Goal: Consume media (video, audio)

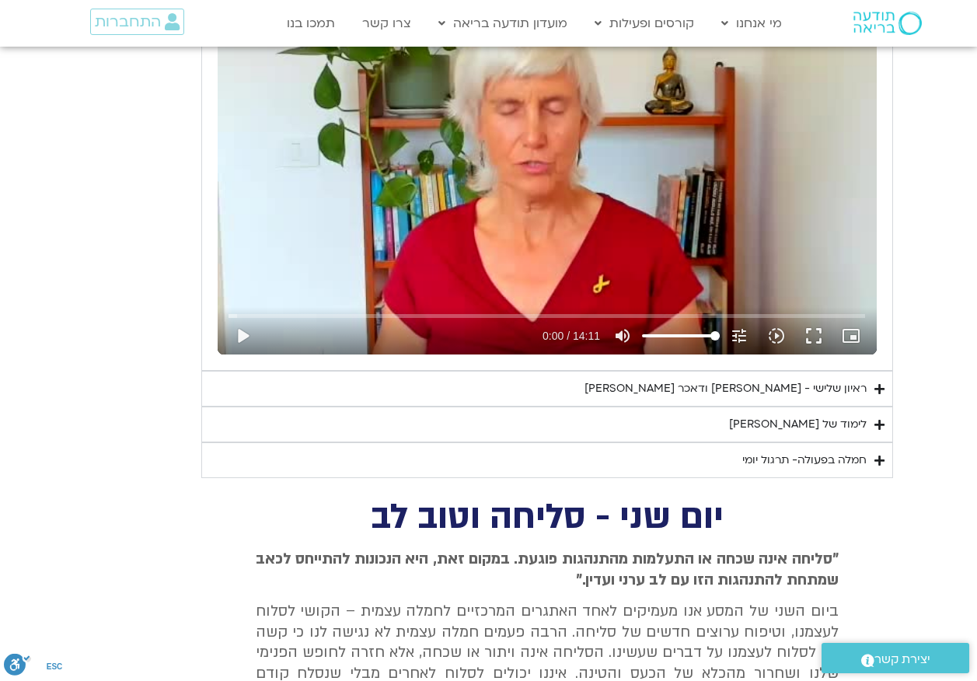
scroll to position [1949, 0]
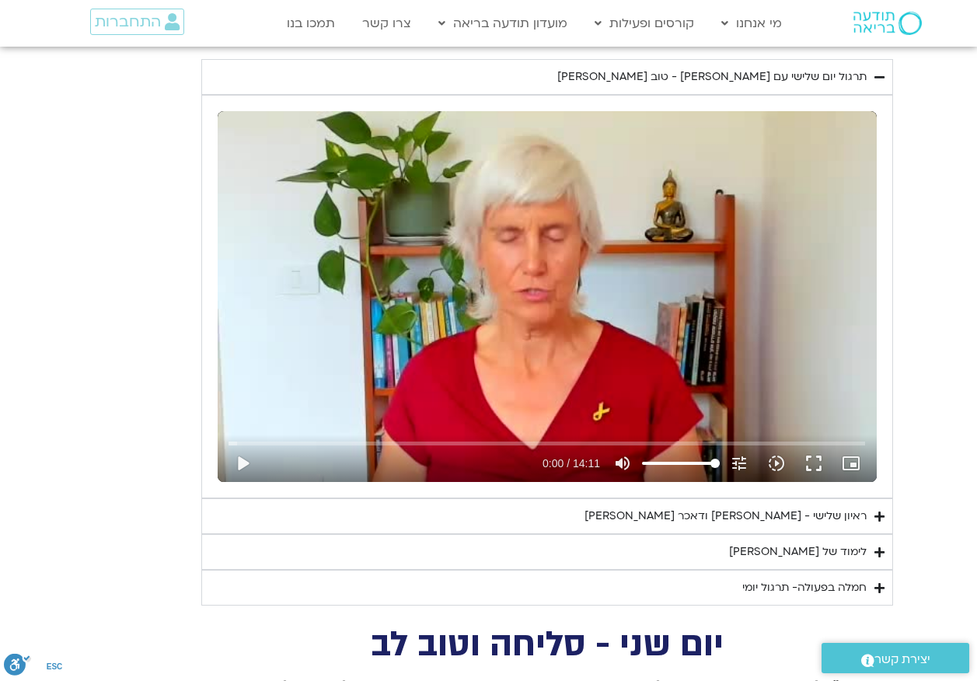
click at [574, 299] on div "Skip Ad 9:36 play_arrow 0:00 / 14:11 volume_up Mute tune Resolution Auto 240p s…" at bounding box center [547, 296] width 659 height 371
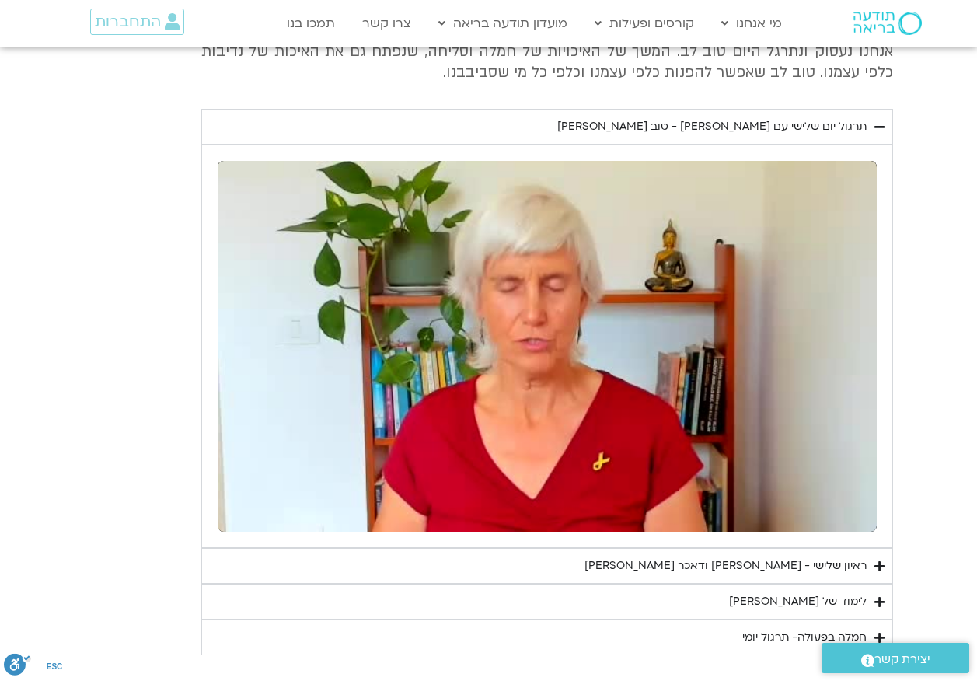
scroll to position [1871, 0]
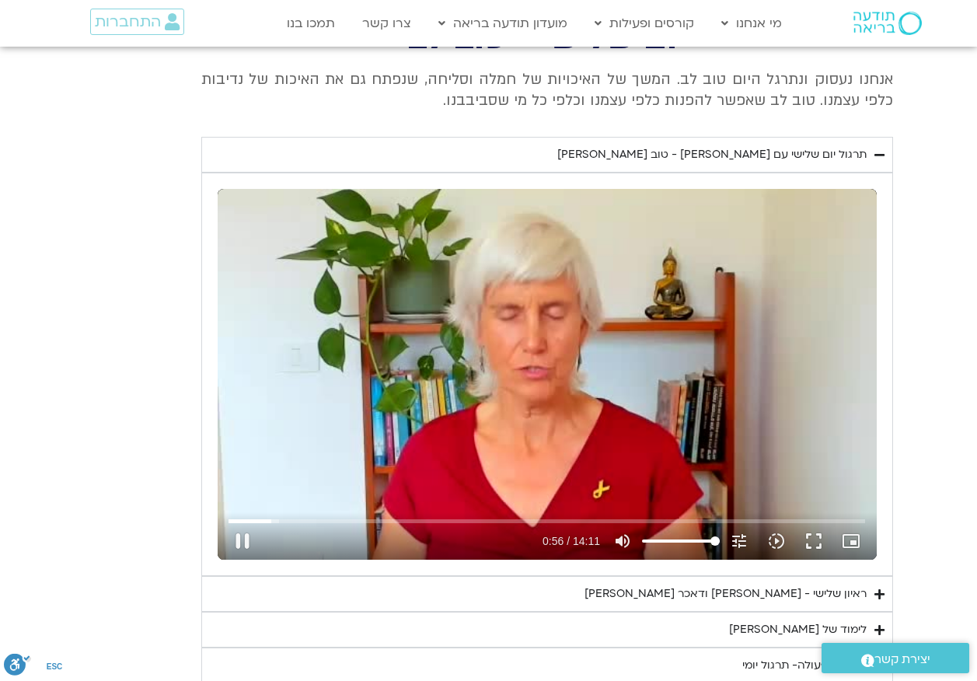
click at [537, 318] on div "Skip Ad 8:23 pause 0:56 / 14:11 volume_up Mute tune Resolution Auto 240p slow_m…" at bounding box center [547, 374] width 659 height 371
click at [436, 332] on div "Skip Ad 5:14 play_arrow 0:57 / 14:11 volume_up Mute tune Resolution Auto 240p s…" at bounding box center [547, 374] width 659 height 371
click at [397, 317] on div "Skip Ad 5:14 pause 1:01 / 14:11 volume_up Mute tune Resolution Auto 240p slow_m…" at bounding box center [547, 374] width 659 height 371
type input "61.809448"
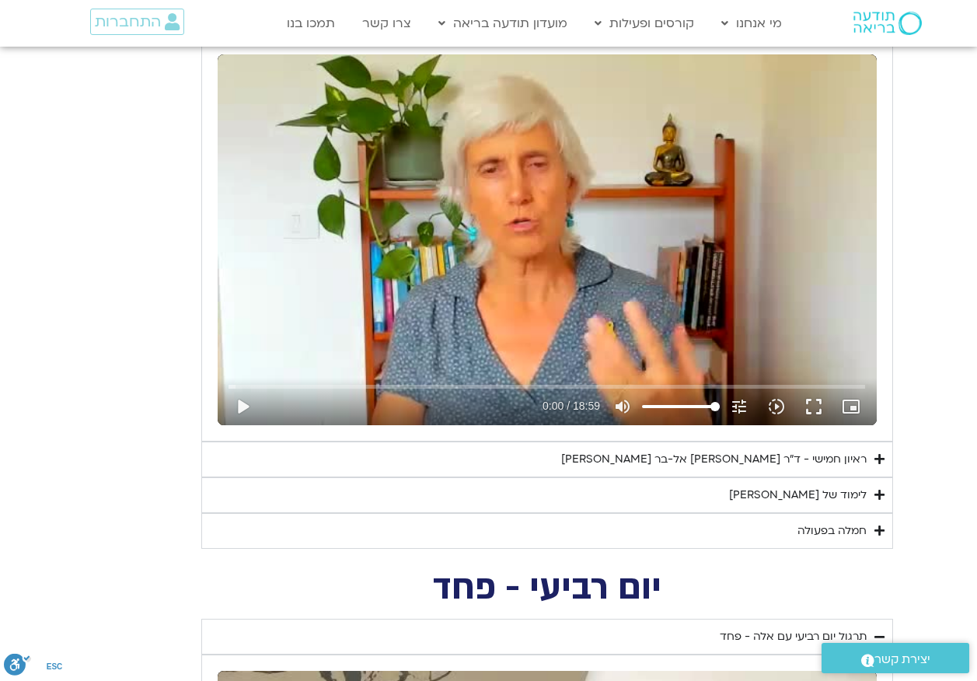
scroll to position [705, 0]
click at [600, 216] on div "Skip Ad 13:30 play_arrow 0:00 / 18:59 volume_up Mute tune Resolution Auto 240p …" at bounding box center [547, 239] width 659 height 371
click at [438, 254] on div "Skip Ad 13:30 pause 1:48 / 18:59 volume_up Mute tune Resolution Auto 240p slow_…" at bounding box center [547, 239] width 659 height 371
click at [425, 176] on div "Skip Ad 6:57 play_arrow 1:48 / 18:59 volume_up Mute tune Resolution Auto 240p s…" at bounding box center [547, 239] width 659 height 371
click at [471, 177] on div "Skip Ad 5:02 pause 7:55 / 18:59 volume_up Mute tune Resolution Auto 240p slow_m…" at bounding box center [547, 239] width 659 height 371
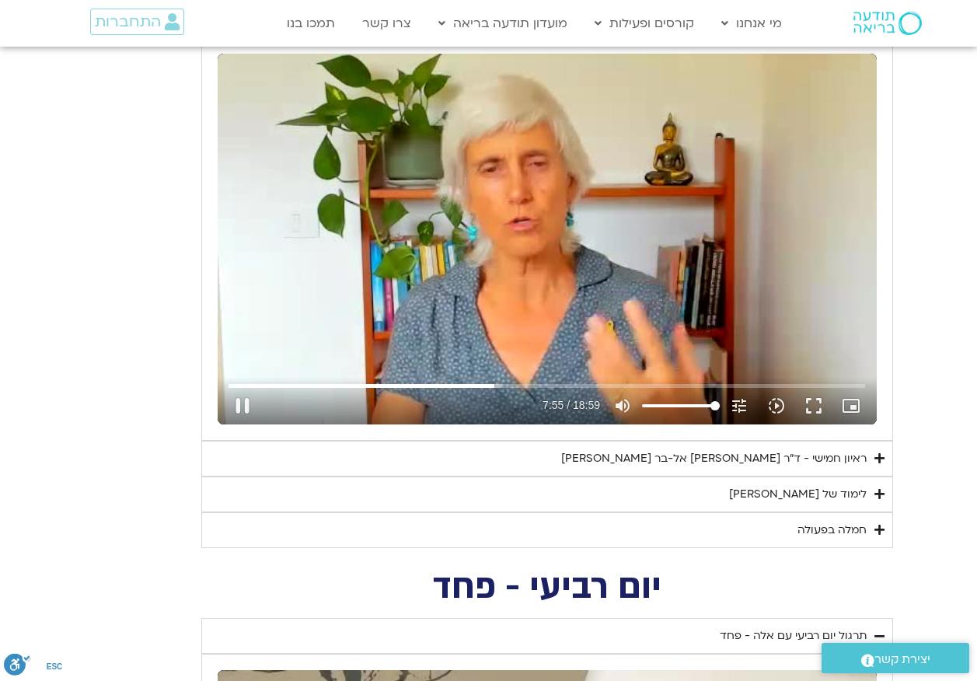
type input "475.747602"
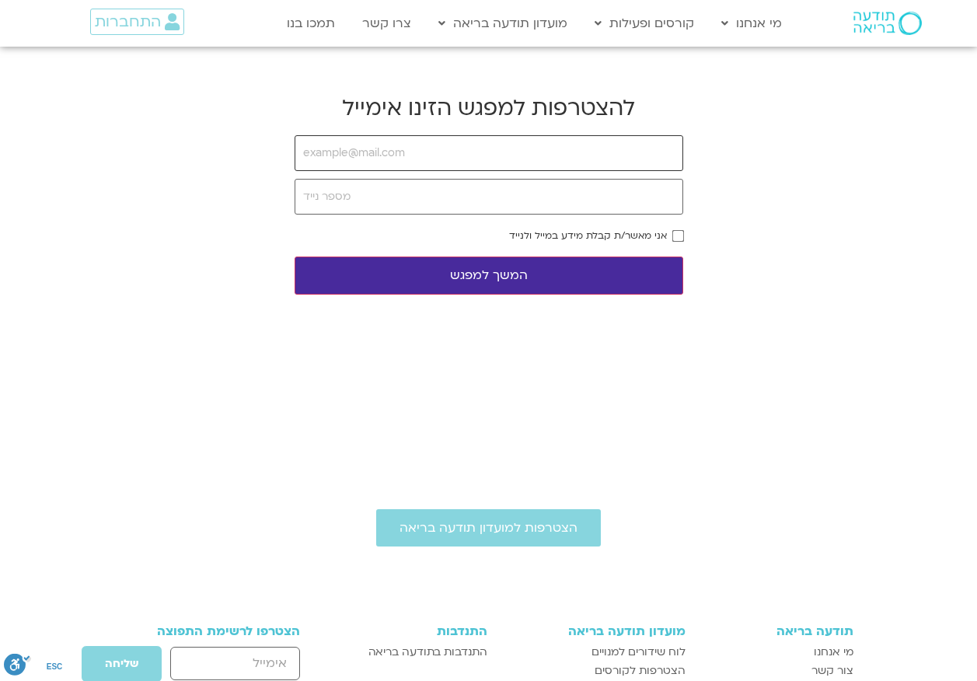
click at [430, 152] on input "email" at bounding box center [489, 153] width 389 height 36
type input "[EMAIL_ADDRESS][DOMAIN_NAME]"
click at [476, 189] on input "tel" at bounding box center [489, 197] width 389 height 36
type input "054-2001066"
click at [584, 276] on button "המשך למפגש" at bounding box center [489, 276] width 389 height 38
